Goal: Information Seeking & Learning: Learn about a topic

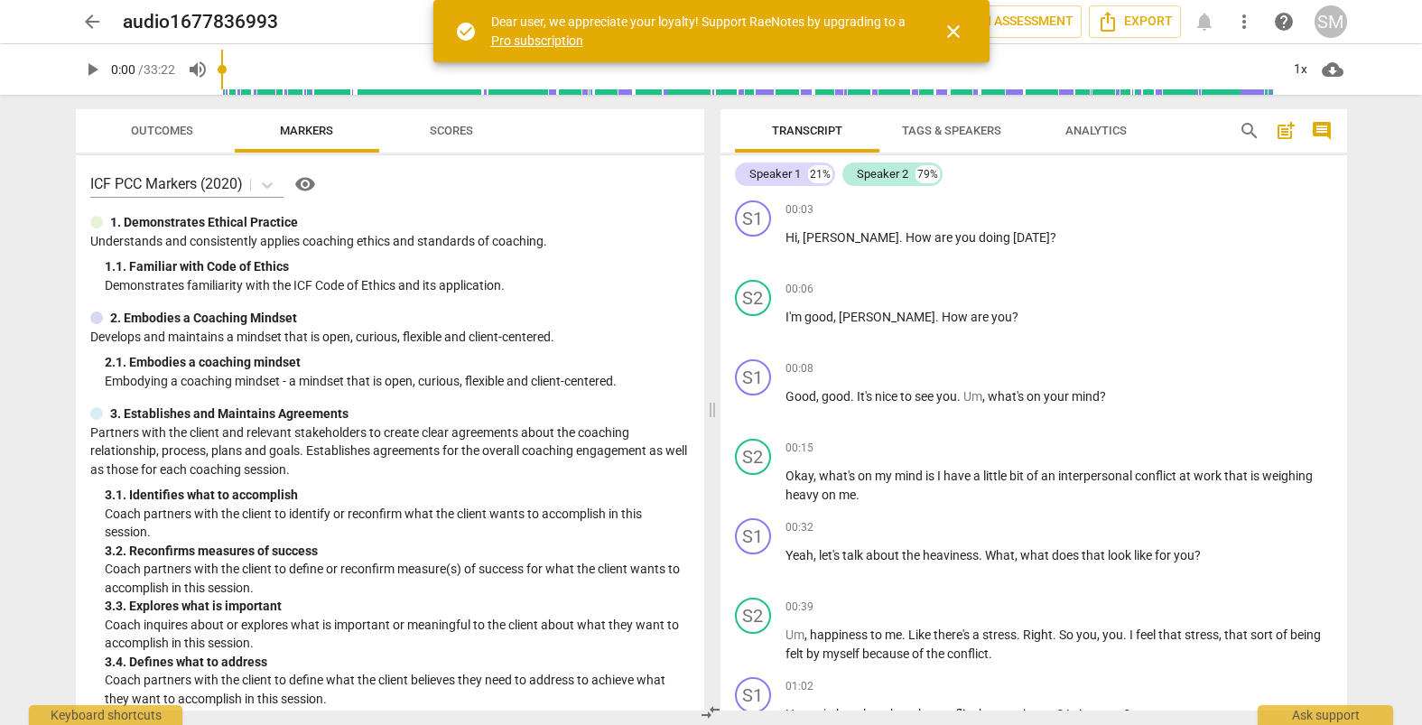
click at [28, 209] on div "arrow_back audio1677836993 edit star Assessment auto_fix_high AI Assessment Exp…" at bounding box center [711, 362] width 1422 height 725
click at [90, 70] on span "play_arrow" at bounding box center [92, 70] width 22 height 22
click at [92, 69] on span "pause" at bounding box center [92, 70] width 22 height 22
click at [92, 69] on span "play_arrow" at bounding box center [92, 70] width 22 height 22
click at [1104, 198] on div "S1 play_arrow pause 00:03 + Add competency keyboard_arrow_right Hi , Suzanne . …" at bounding box center [1034, 232] width 627 height 79
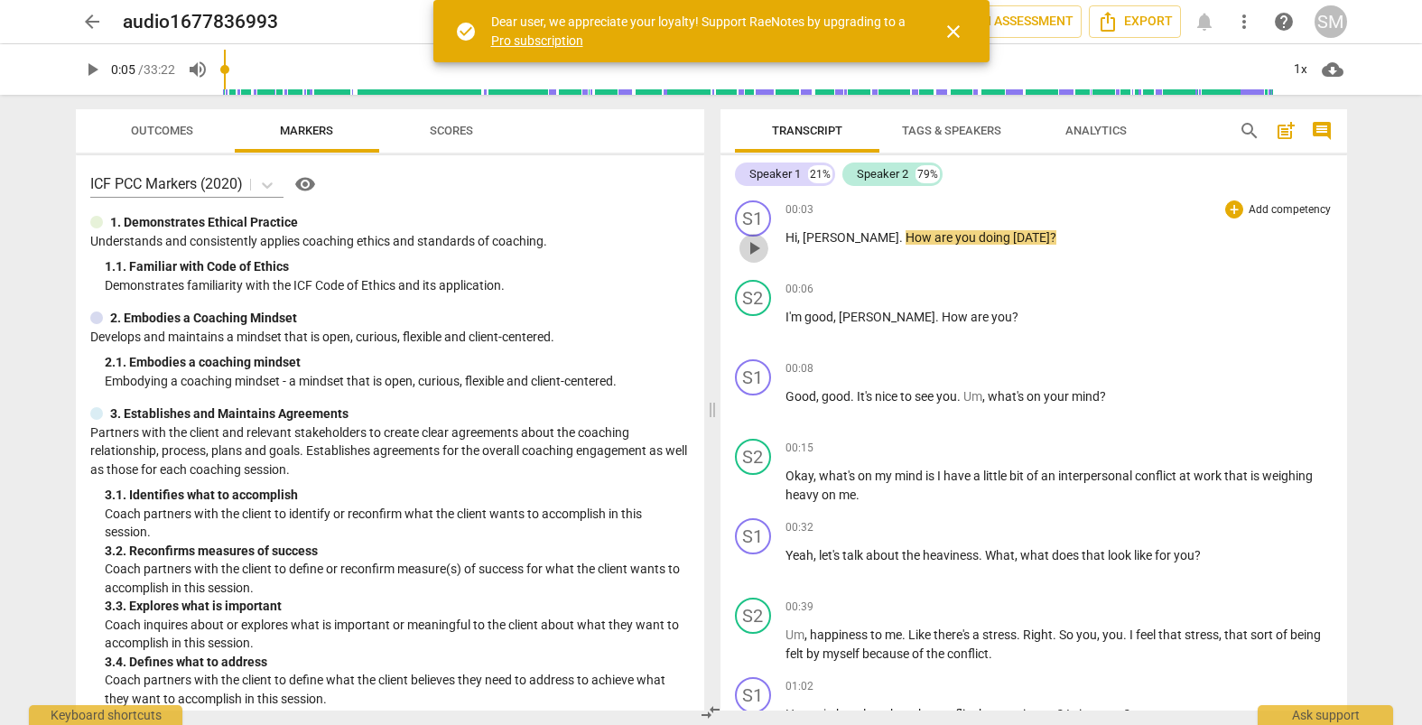
click at [750, 250] on span "play_arrow" at bounding box center [754, 248] width 22 height 22
click at [957, 294] on div "00:06 + Add competency keyboard_arrow_right" at bounding box center [1059, 289] width 547 height 18
click at [852, 331] on div "00:06 + Add competency keyboard_arrow_right I'm good , Kathy . How are you ?" at bounding box center [1059, 312] width 547 height 65
click at [771, 321] on div "play_arrow pause" at bounding box center [763, 327] width 46 height 23
click at [753, 327] on span "pause" at bounding box center [754, 328] width 22 height 22
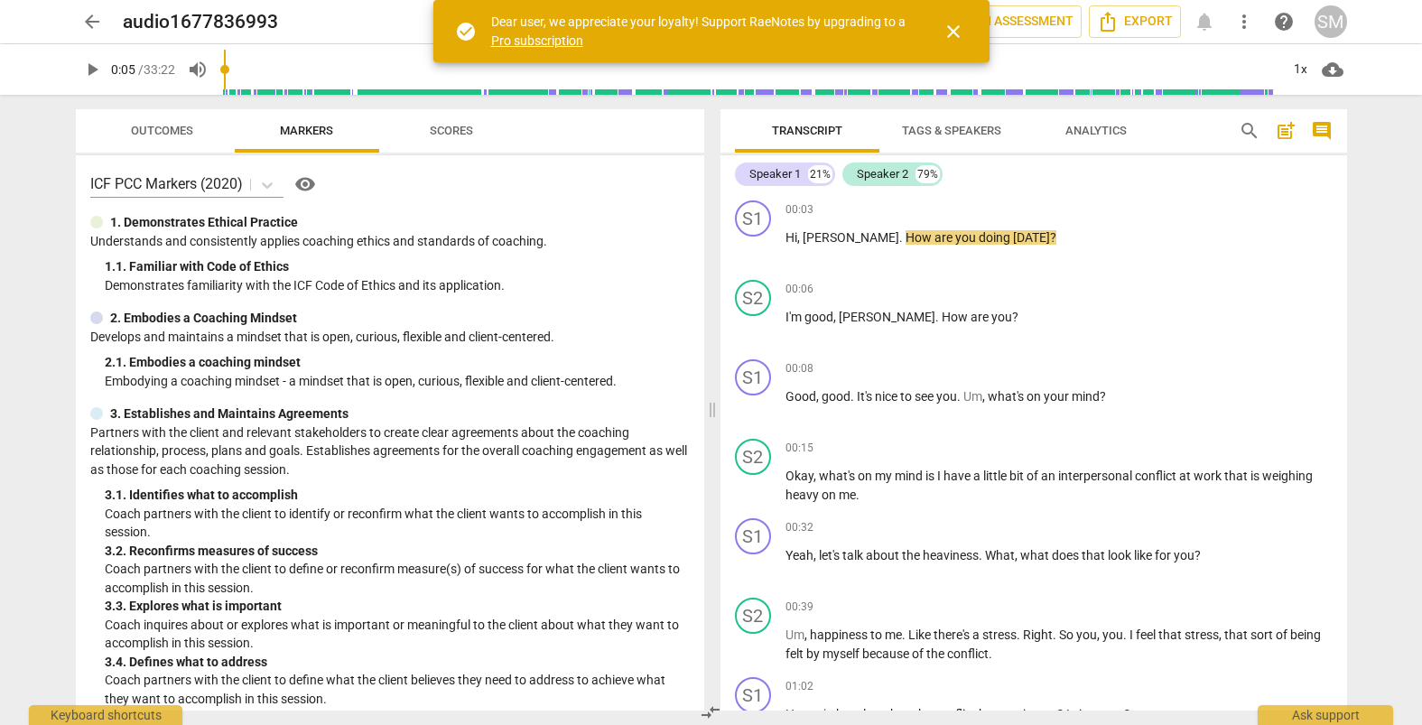
click at [88, 68] on span "play_arrow" at bounding box center [92, 70] width 22 height 22
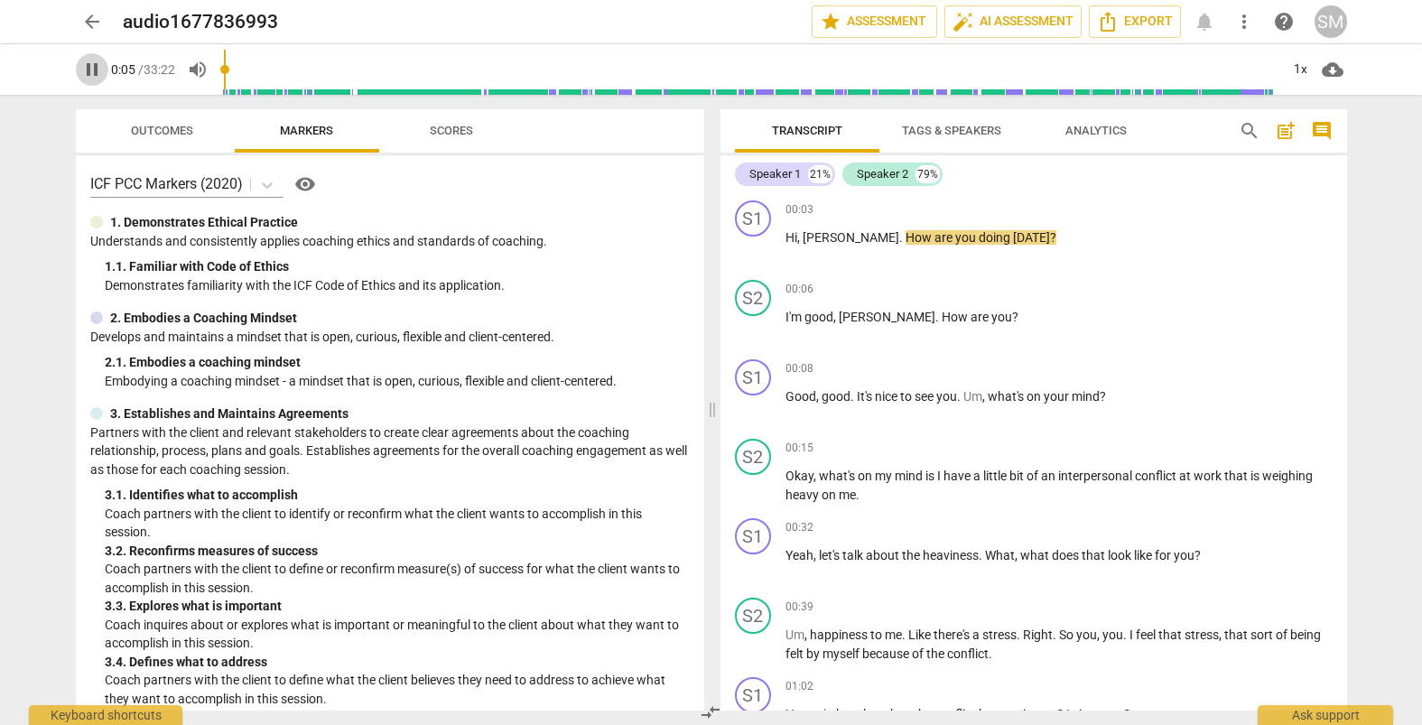
click at [88, 74] on span "pause" at bounding box center [92, 70] width 22 height 22
click at [88, 74] on span "play_arrow" at bounding box center [92, 70] width 22 height 22
type input "5"
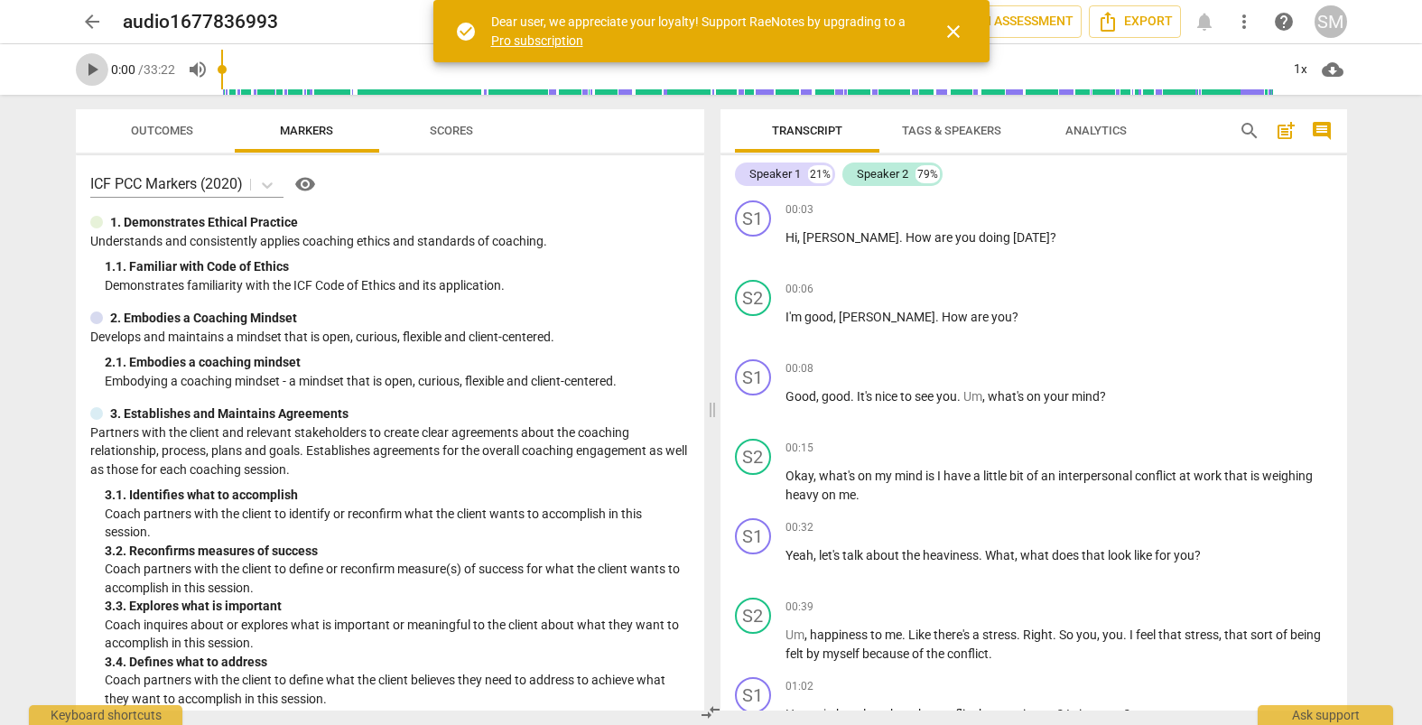
click at [93, 72] on span "play_arrow" at bounding box center [92, 70] width 22 height 22
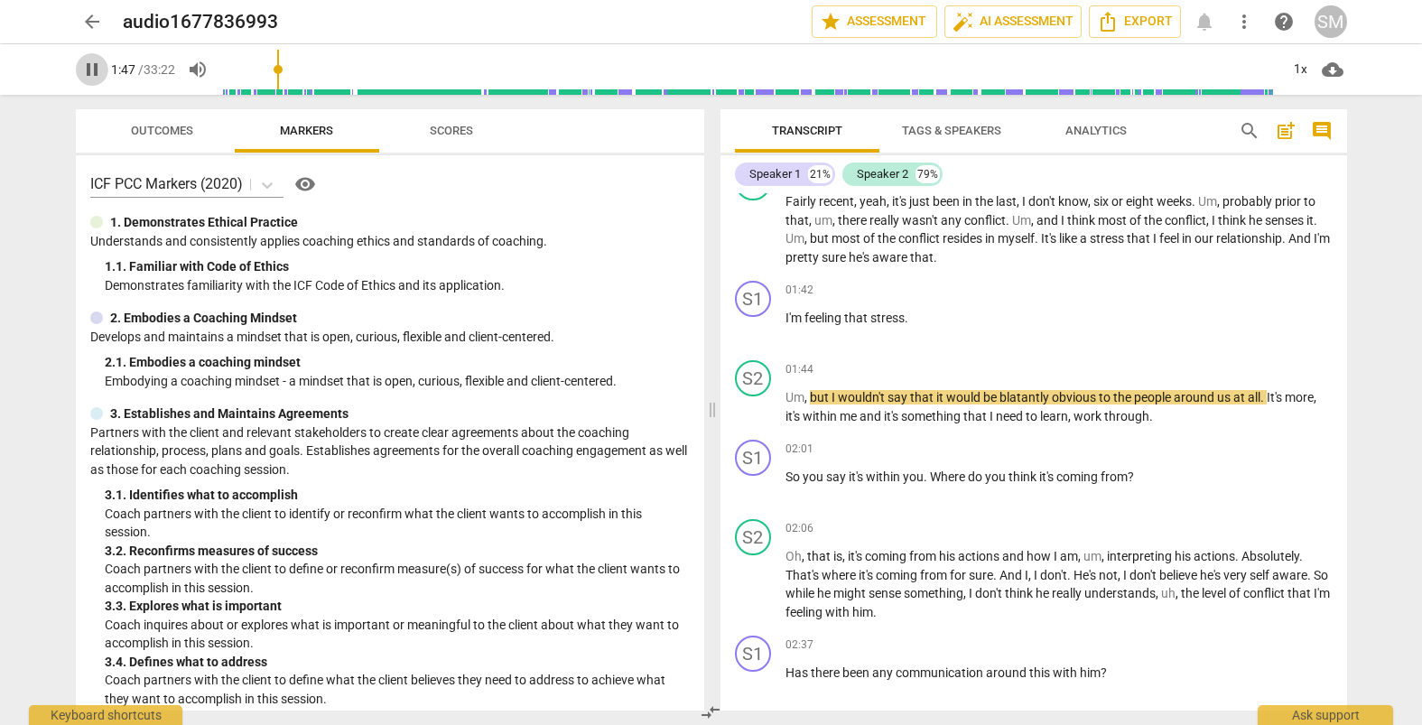
click at [91, 72] on span "pause" at bounding box center [92, 70] width 22 height 22
click at [93, 68] on span "play_arrow" at bounding box center [92, 70] width 22 height 22
type input "108"
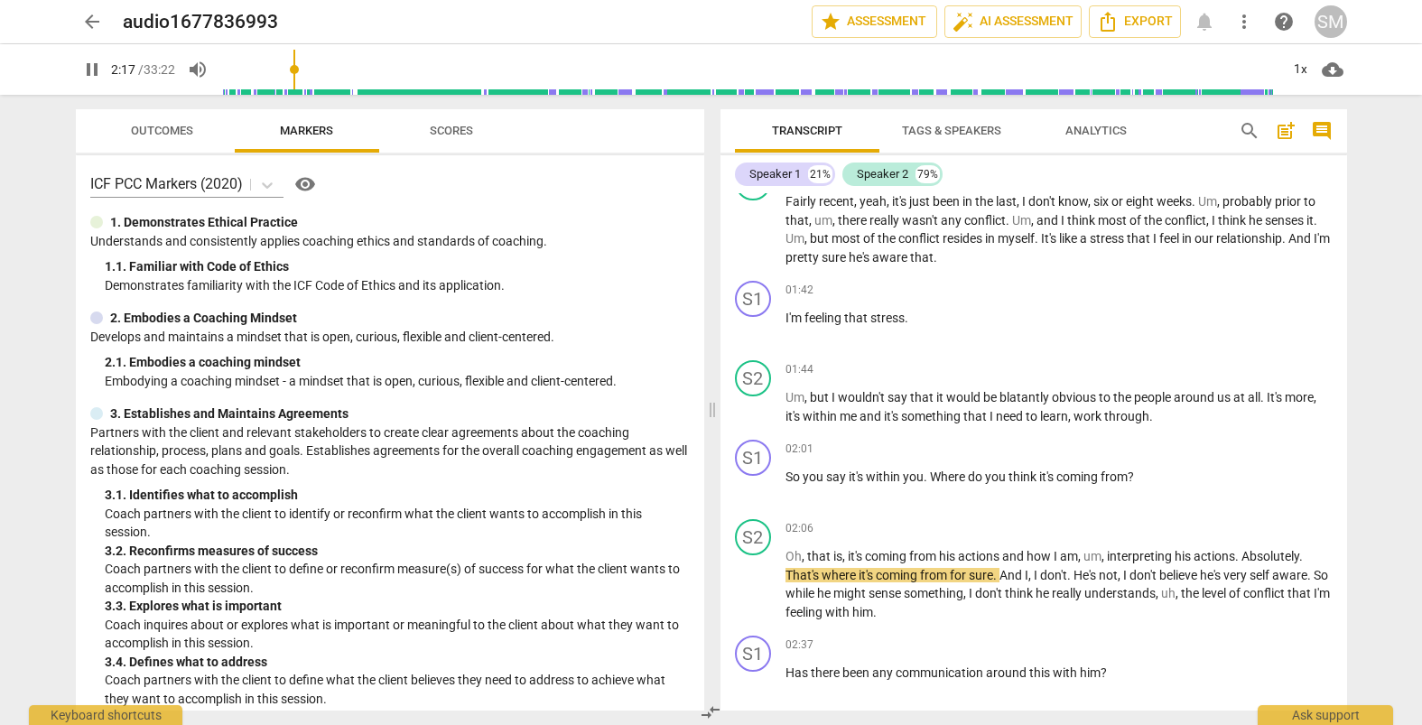
click at [86, 73] on span "pause" at bounding box center [92, 70] width 22 height 22
click at [95, 72] on span "play_arrow" at bounding box center [92, 70] width 22 height 22
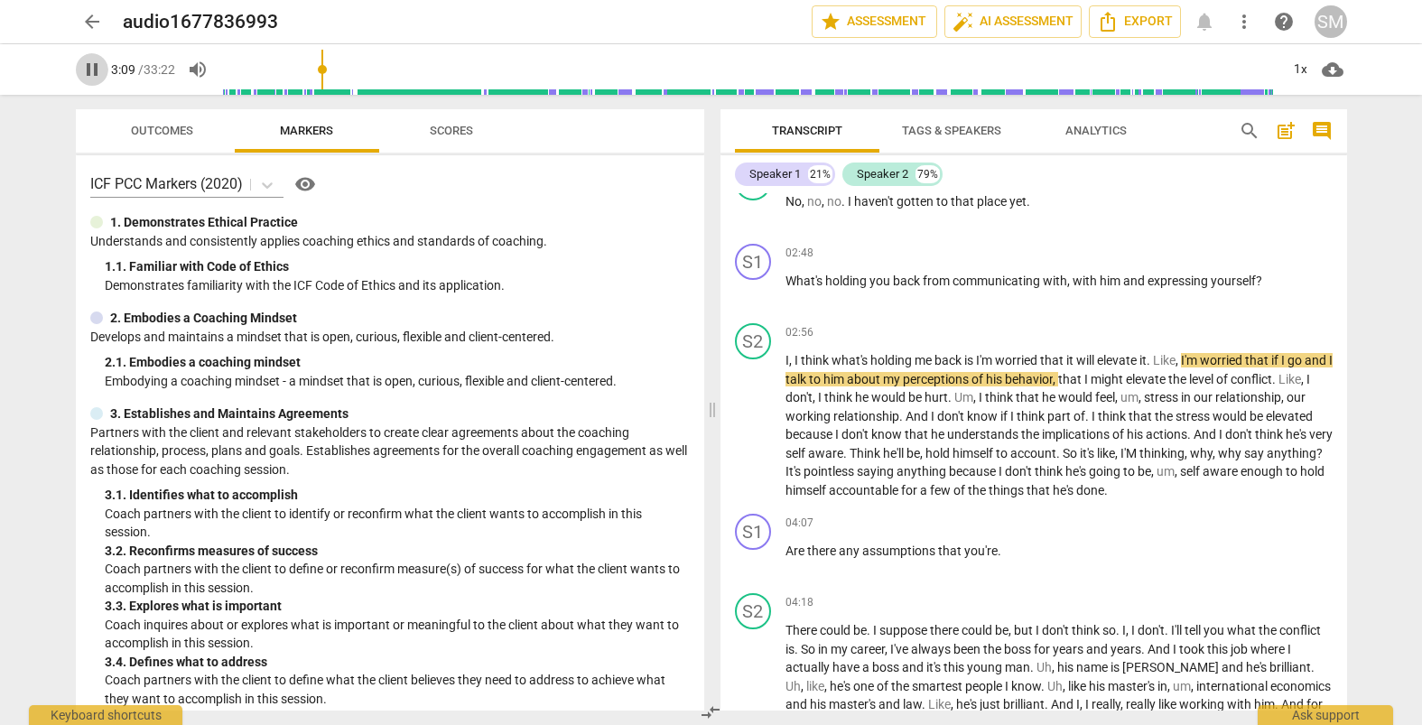
click at [93, 68] on span "pause" at bounding box center [92, 70] width 22 height 22
click at [92, 70] on span "play_arrow" at bounding box center [92, 70] width 22 height 22
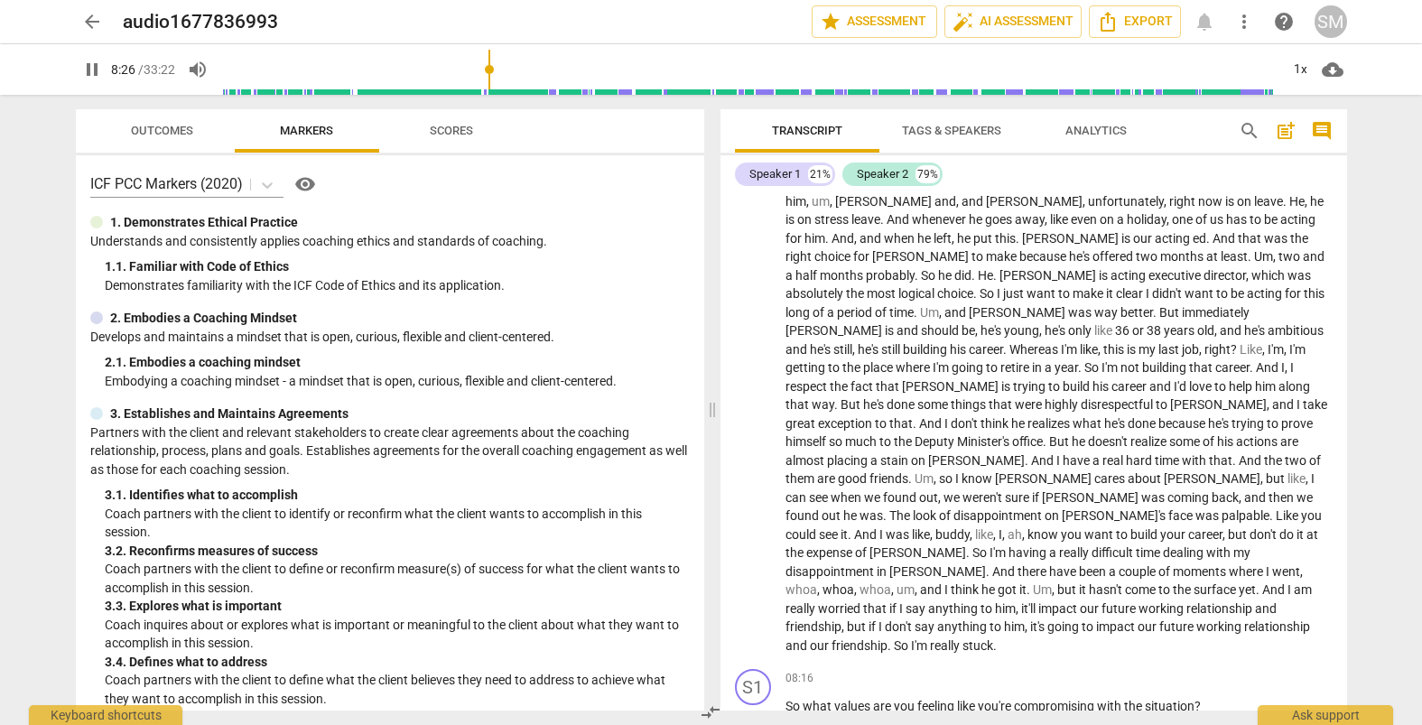
scroll to position [2212, 0]
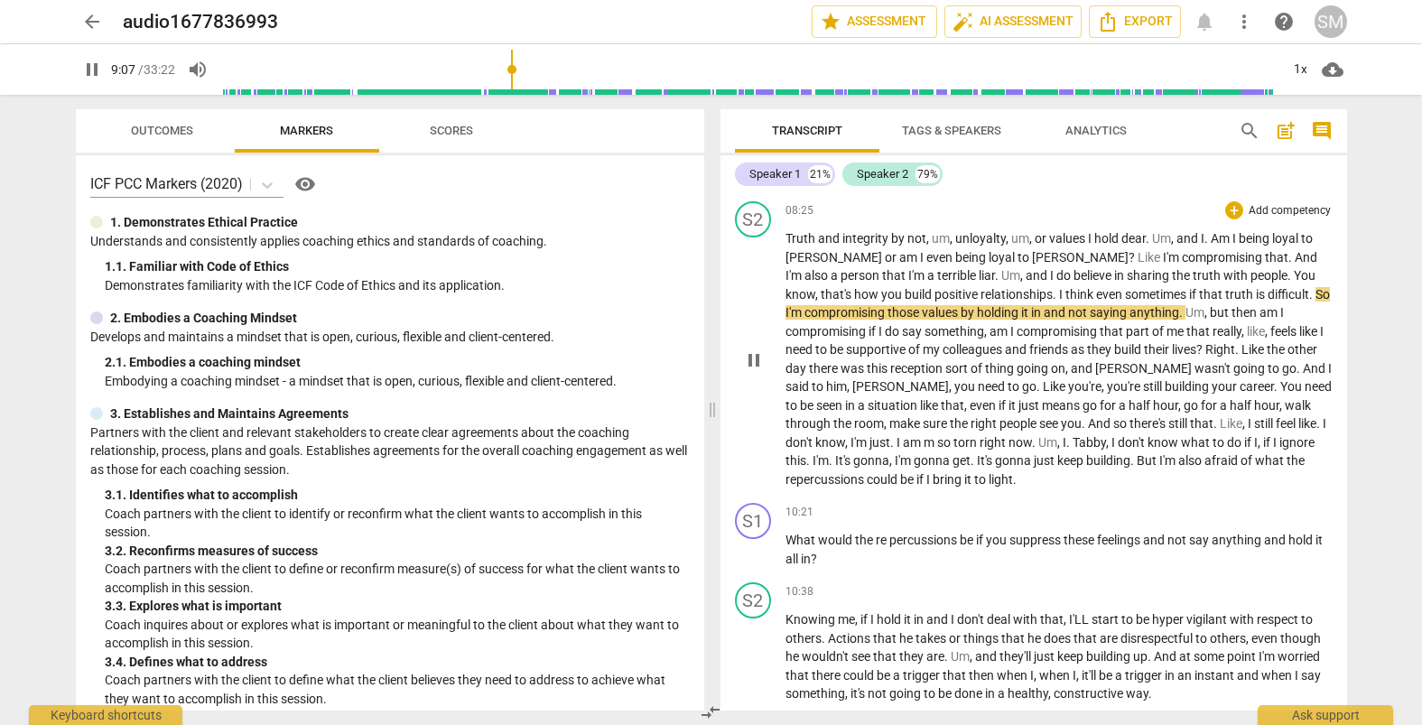
click at [735, 315] on div "S2 play_arrow pause" at bounding box center [760, 344] width 51 height 287
click at [791, 231] on span "Truth" at bounding box center [802, 238] width 33 height 14
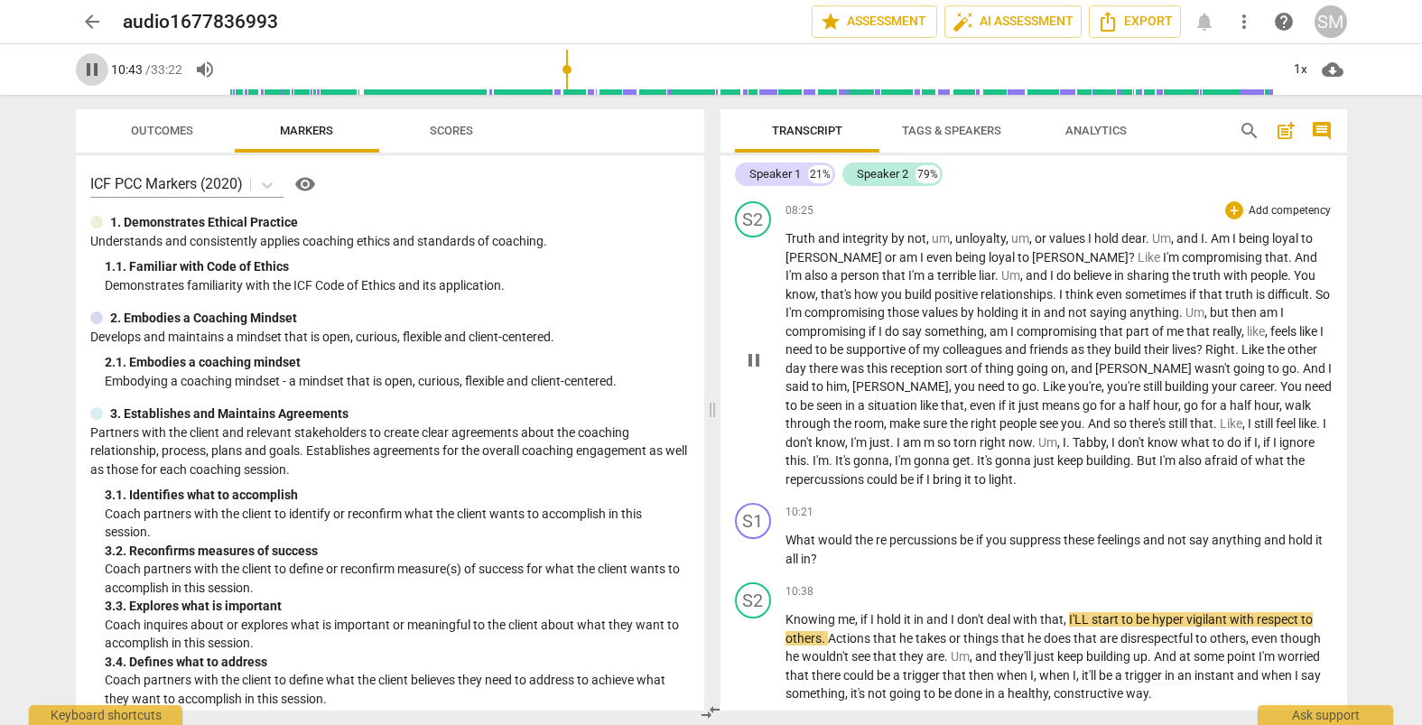
click at [90, 69] on span "pause" at bounding box center [92, 70] width 22 height 22
click at [91, 71] on span "play_arrow" at bounding box center [92, 70] width 22 height 22
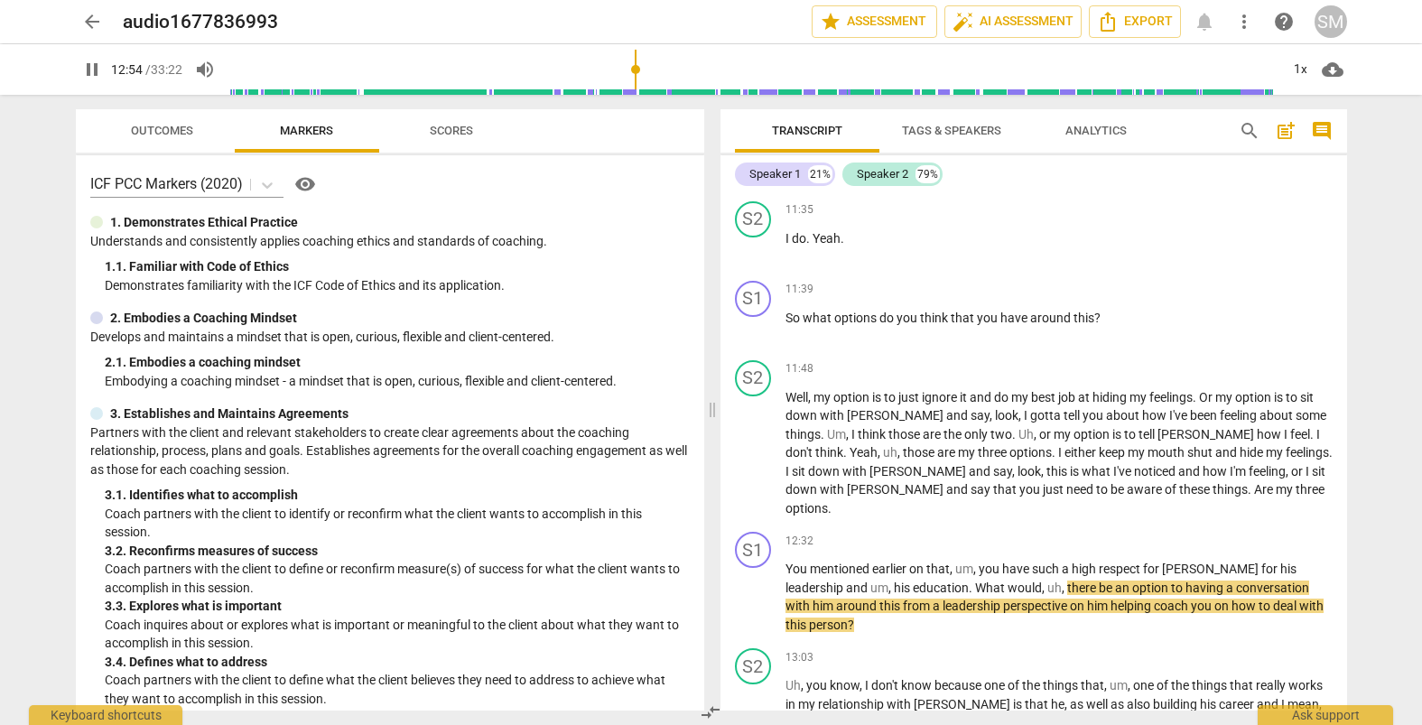
click at [92, 72] on span "pause" at bounding box center [92, 70] width 22 height 22
click at [89, 70] on span "play_arrow" at bounding box center [92, 70] width 22 height 22
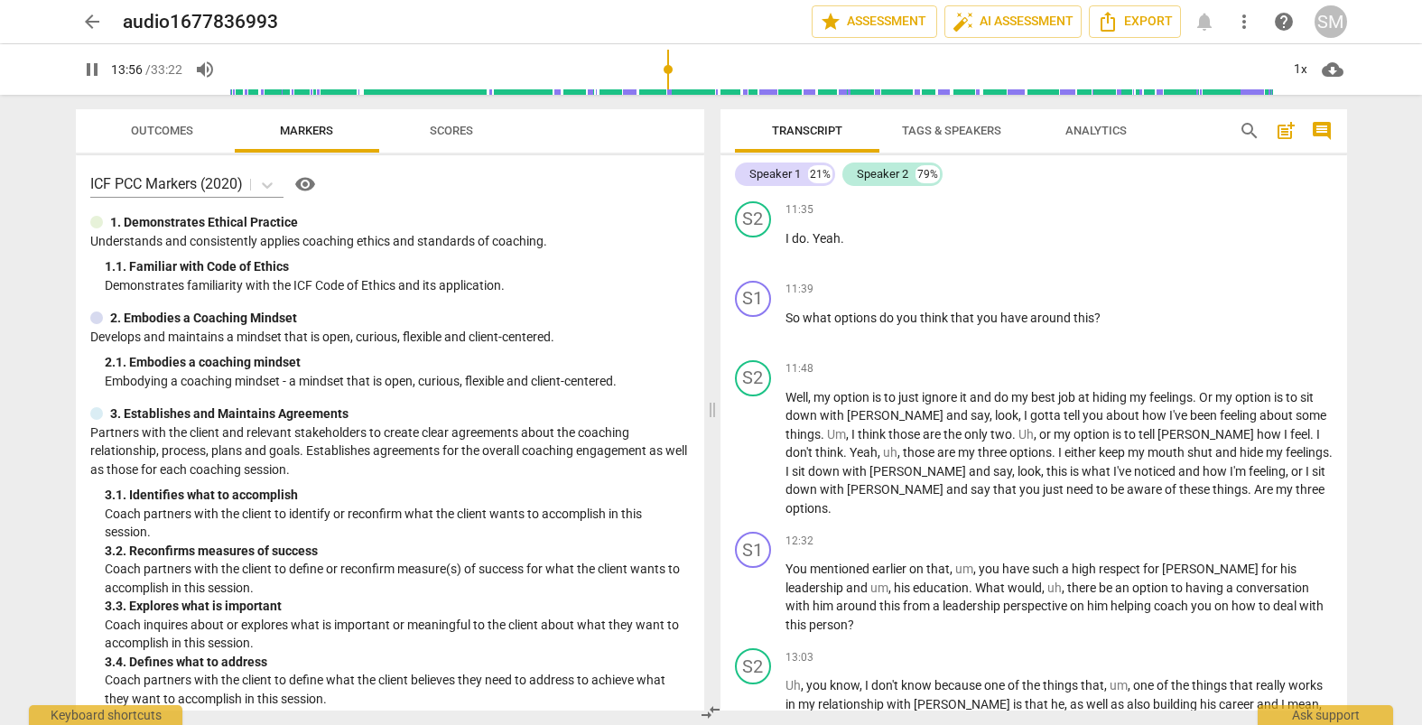
scroll to position [3354, 0]
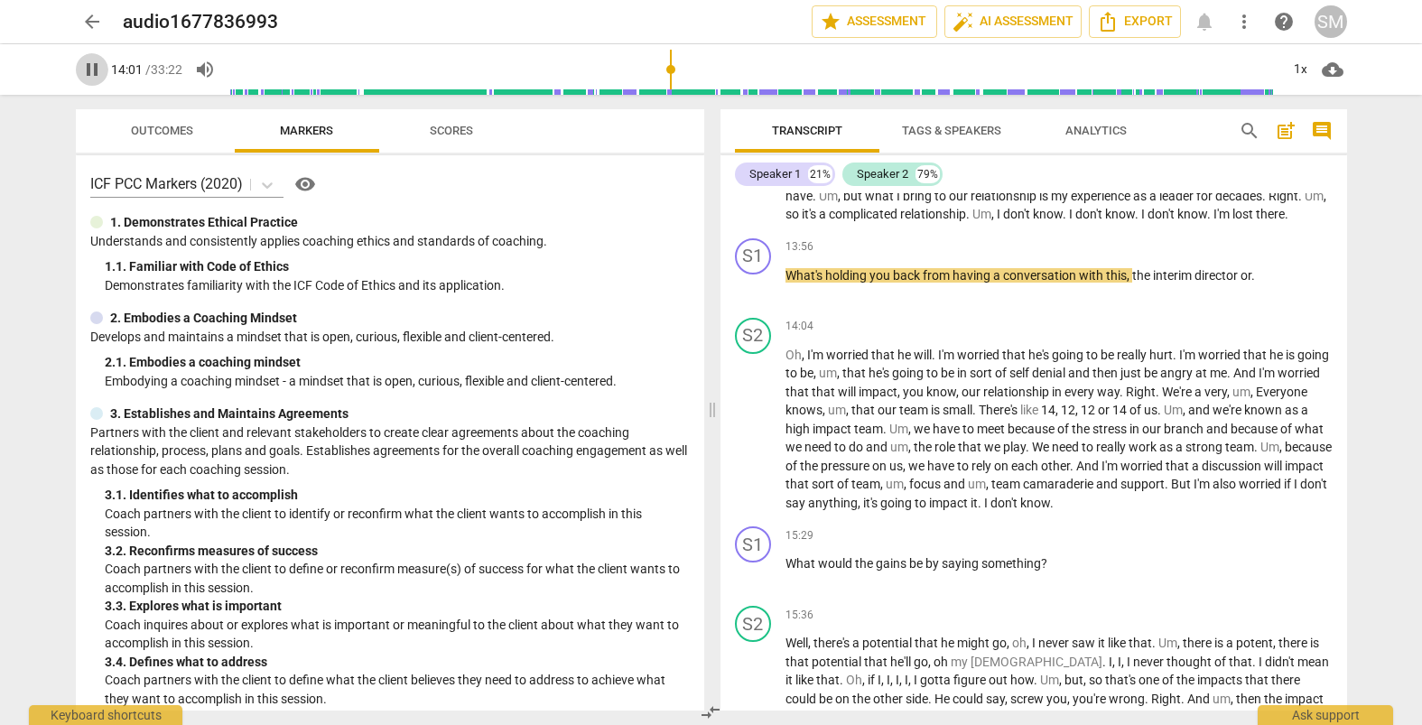
click at [93, 82] on button "pause" at bounding box center [92, 69] width 33 height 33
click at [95, 74] on span "play_arrow" at bounding box center [92, 70] width 22 height 22
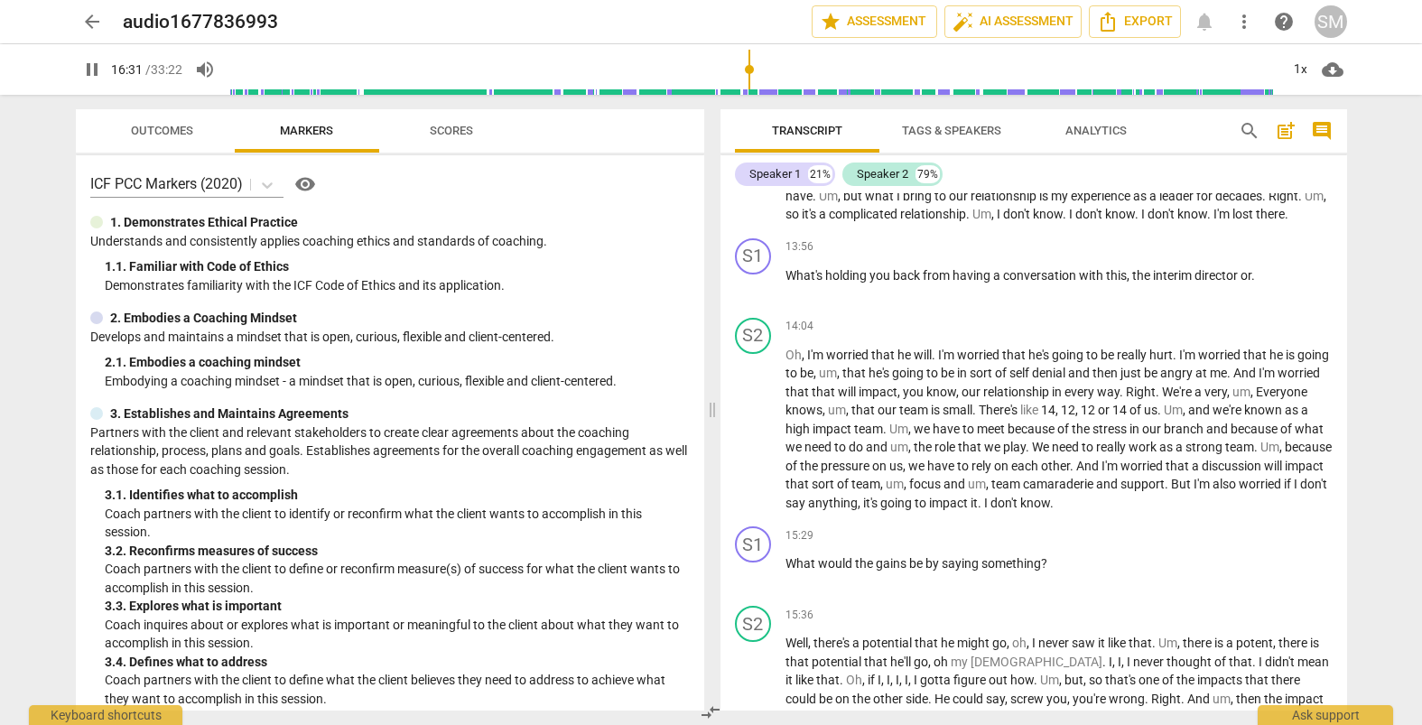
scroll to position [3936, 0]
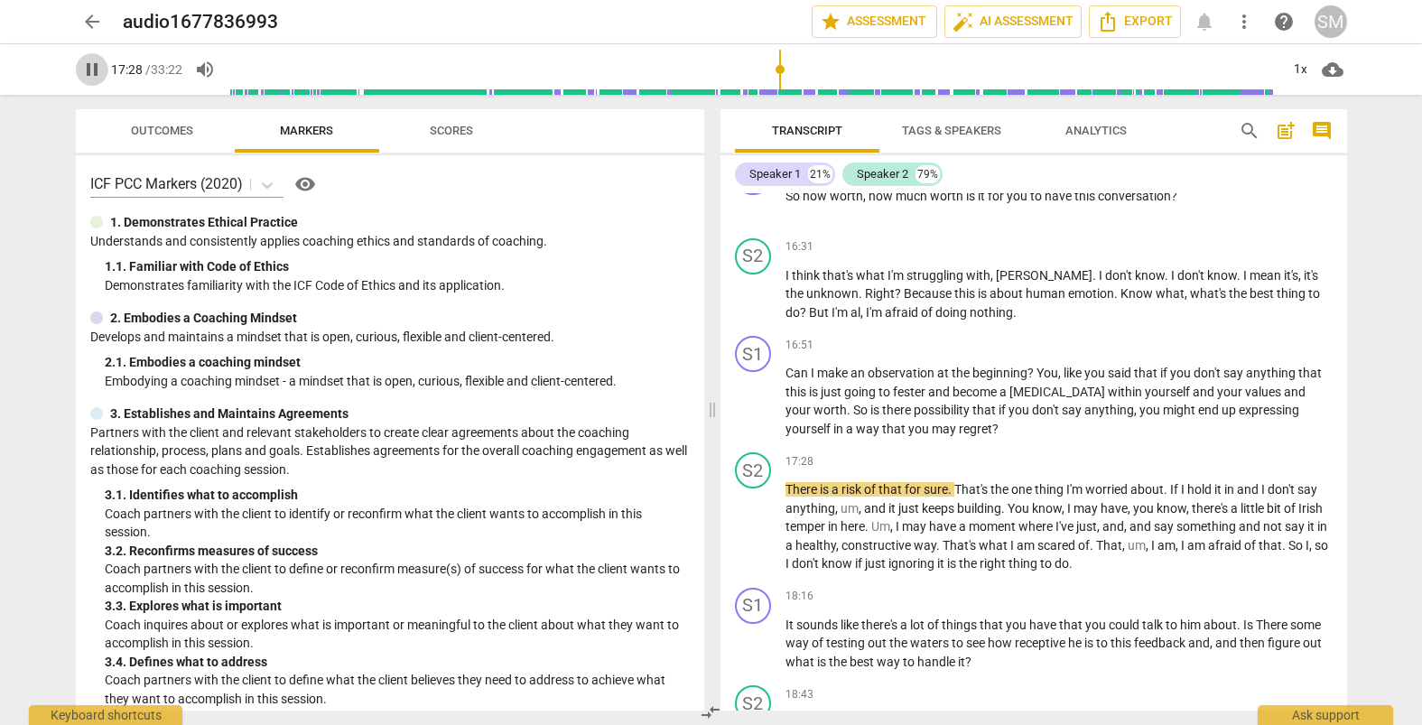
click at [95, 67] on span "pause" at bounding box center [92, 70] width 22 height 22
click at [93, 71] on span "play_arrow" at bounding box center [92, 70] width 22 height 22
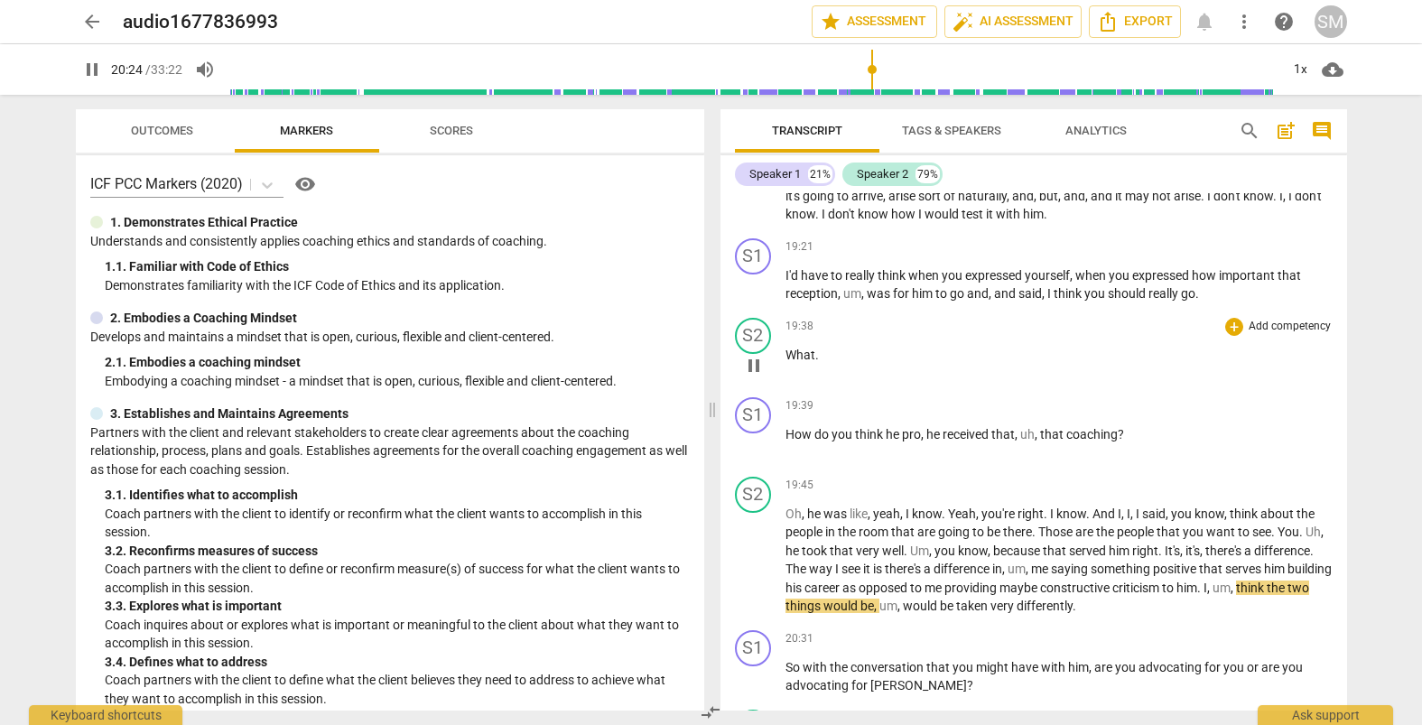
click at [732, 311] on div "S2 play_arrow pause 19:38 + Add competency keyboard_arrow_right What ." at bounding box center [1034, 350] width 627 height 79
click at [781, 477] on div "S2 play_arrow pause" at bounding box center [760, 546] width 51 height 139
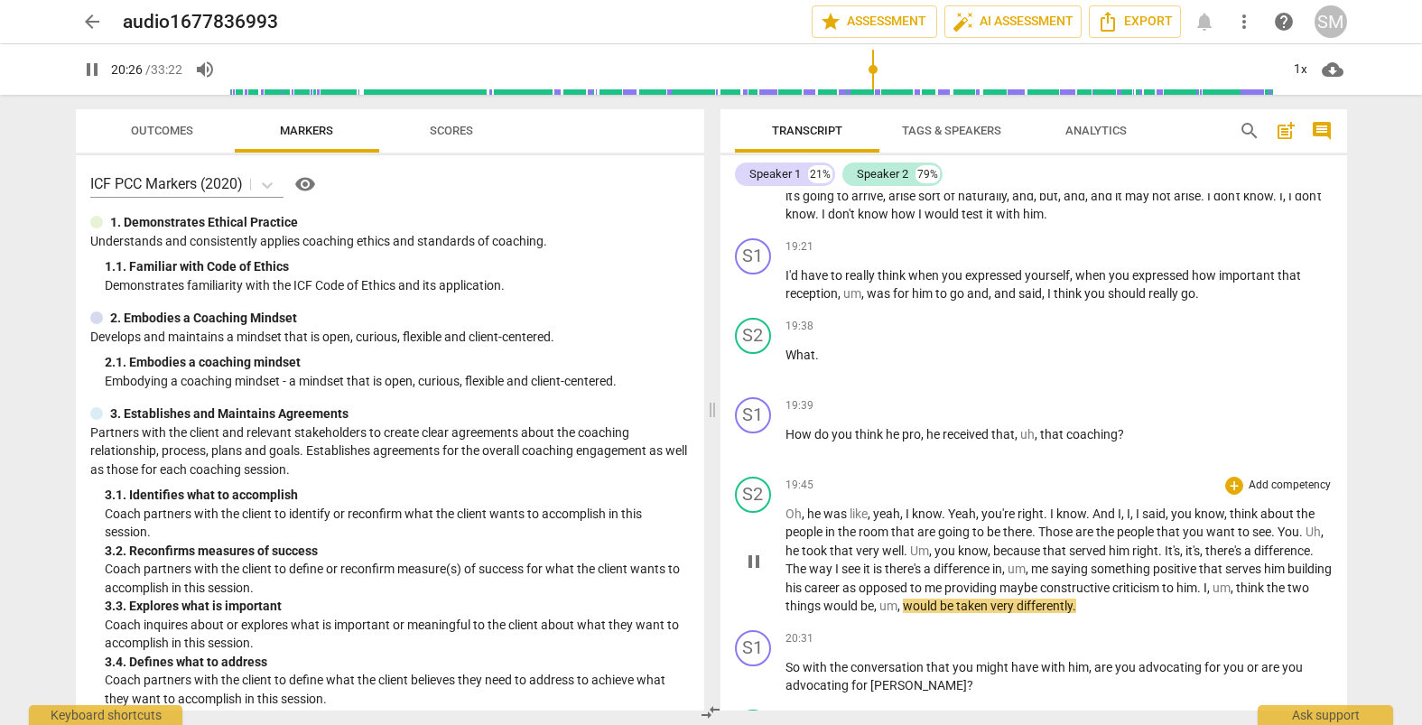
click at [781, 477] on div "S2 play_arrow pause" at bounding box center [760, 546] width 51 height 139
click at [786, 507] on span "Oh" at bounding box center [794, 514] width 16 height 14
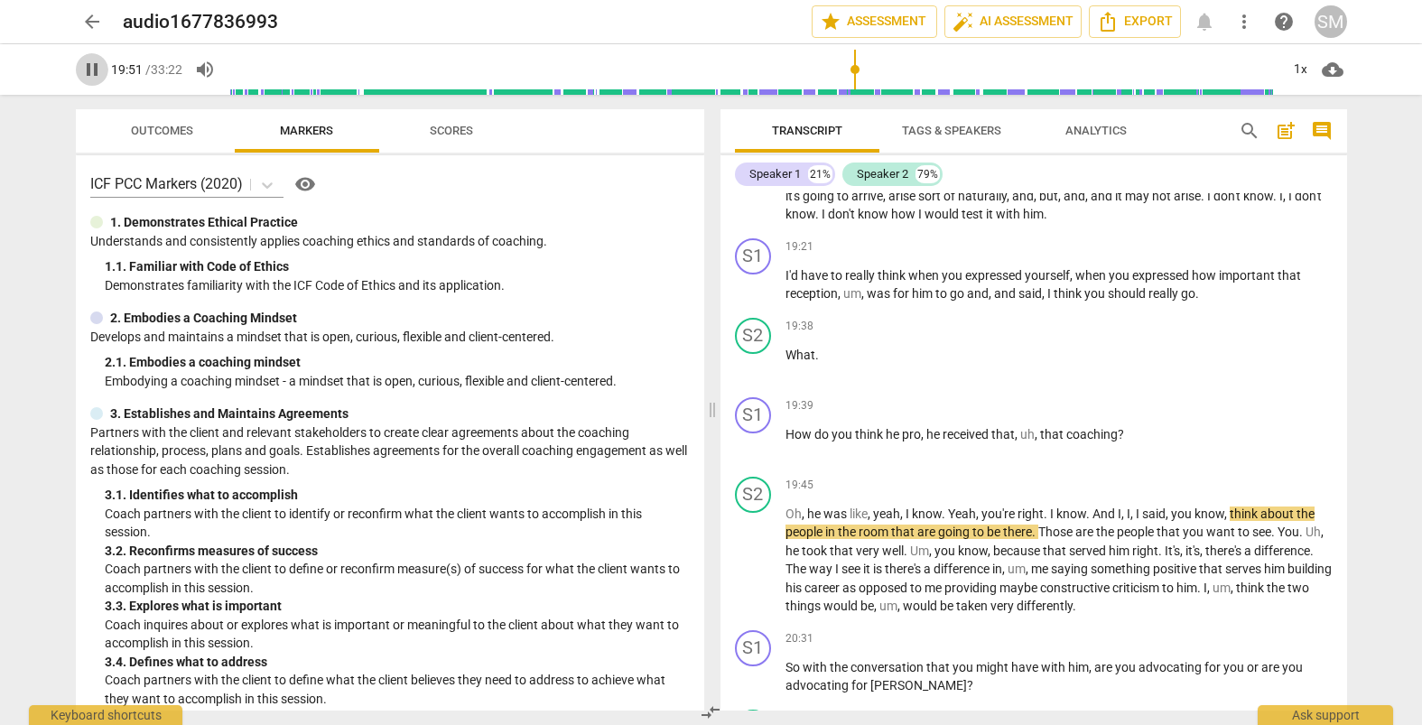
click at [86, 69] on span "pause" at bounding box center [92, 70] width 22 height 22
type input "1191"
